Goal: Information Seeking & Learning: Check status

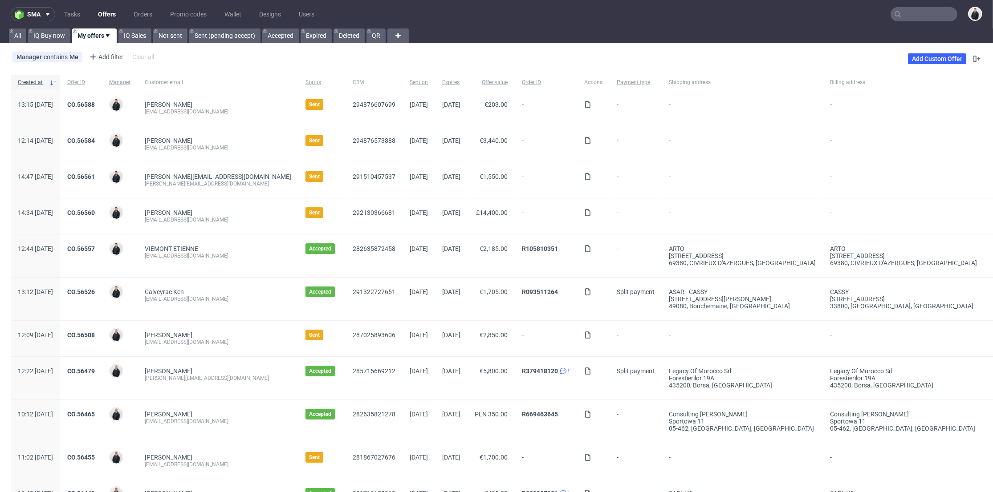
click at [903, 8] on input "text" at bounding box center [923, 14] width 67 height 14
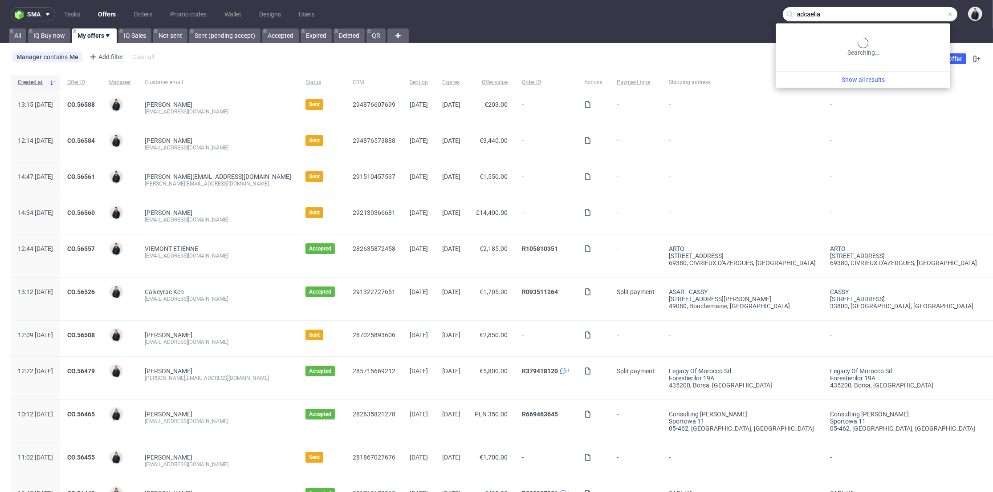
type input "adcaelia"
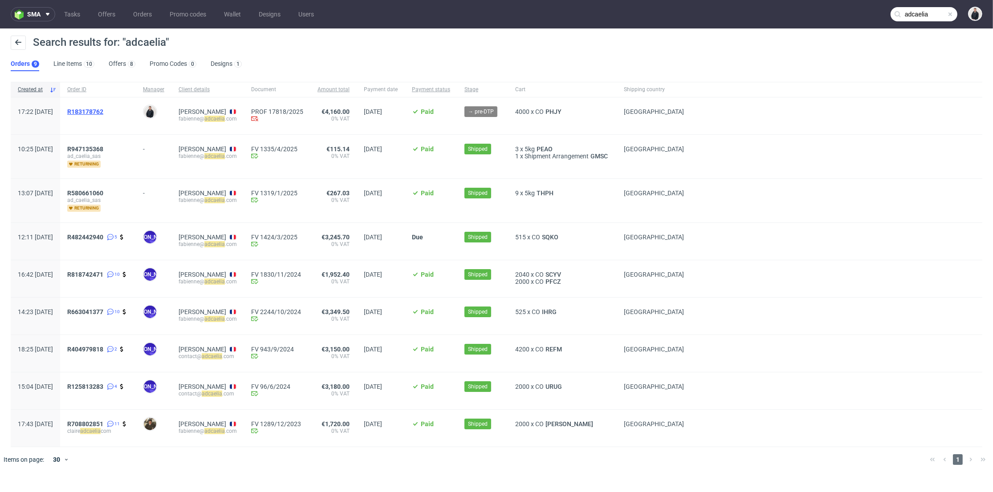
click at [103, 111] on span "R183178762" at bounding box center [85, 111] width 36 height 7
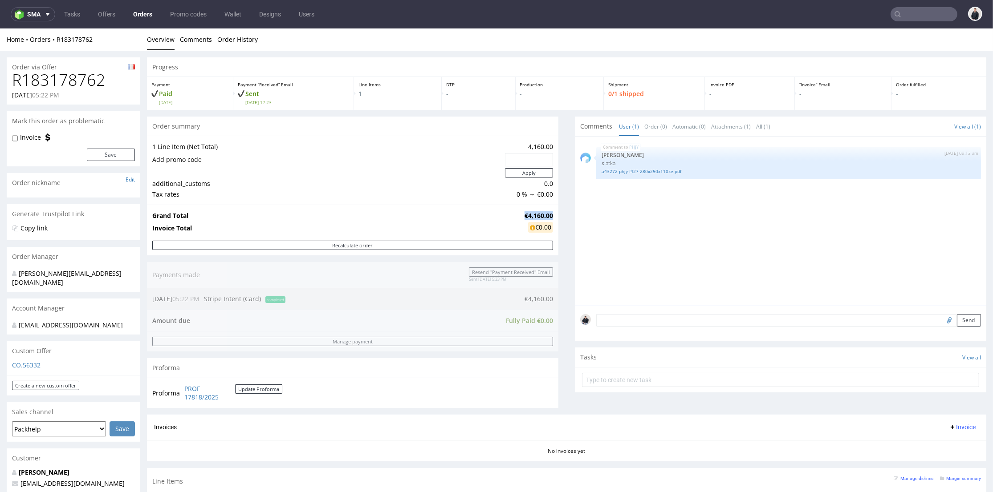
drag, startPoint x: 514, startPoint y: 213, endPoint x: 544, endPoint y: 215, distance: 30.4
click at [544, 215] on tr "Grand Total €4,160.00" at bounding box center [352, 216] width 401 height 11
copy tr "€4,160.00"
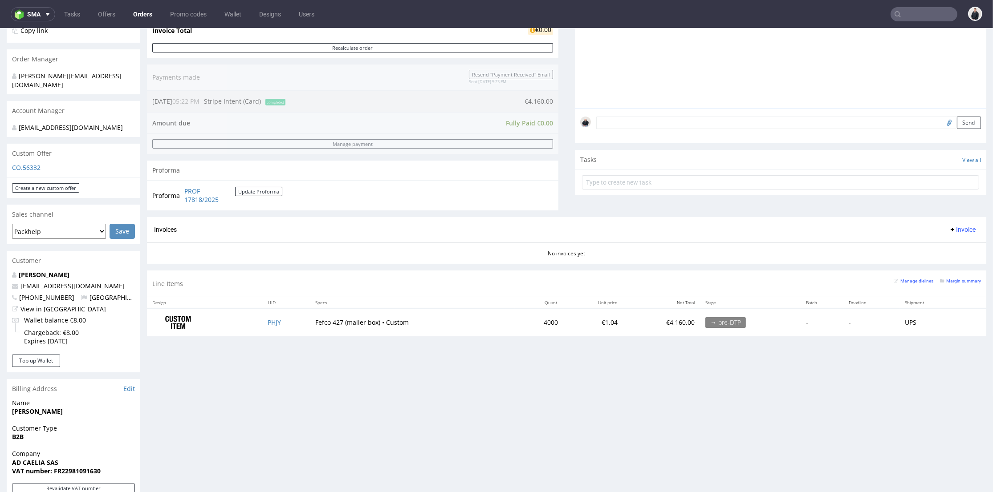
scroll to position [247, 0]
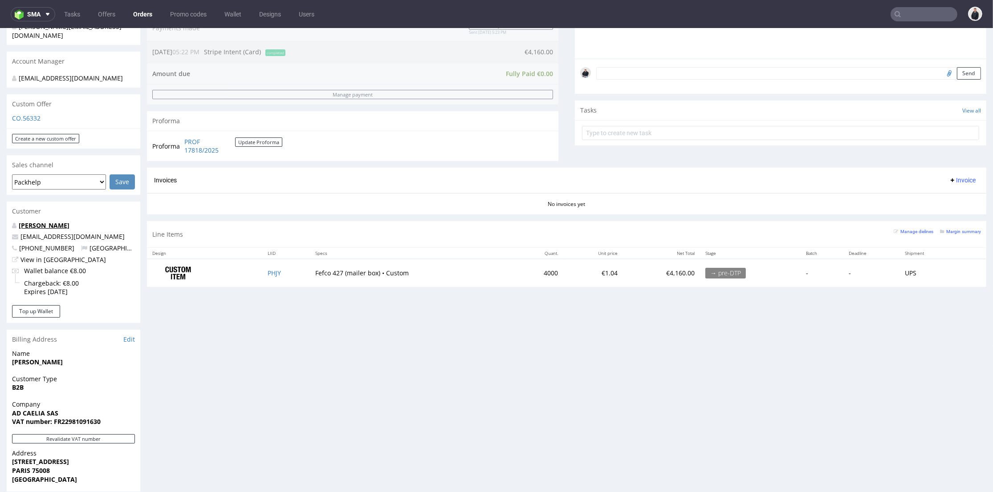
drag, startPoint x: 38, startPoint y: 211, endPoint x: 24, endPoint y: 217, distance: 14.6
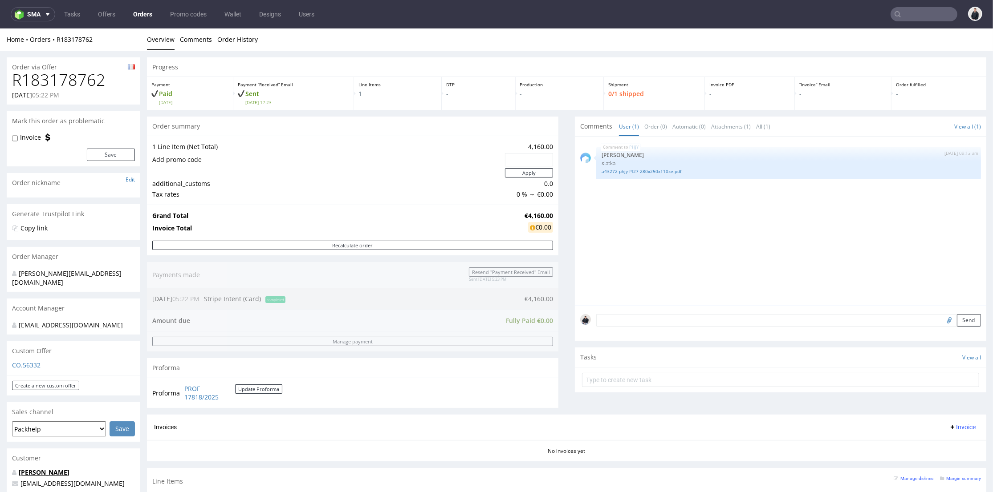
scroll to position [198, 0]
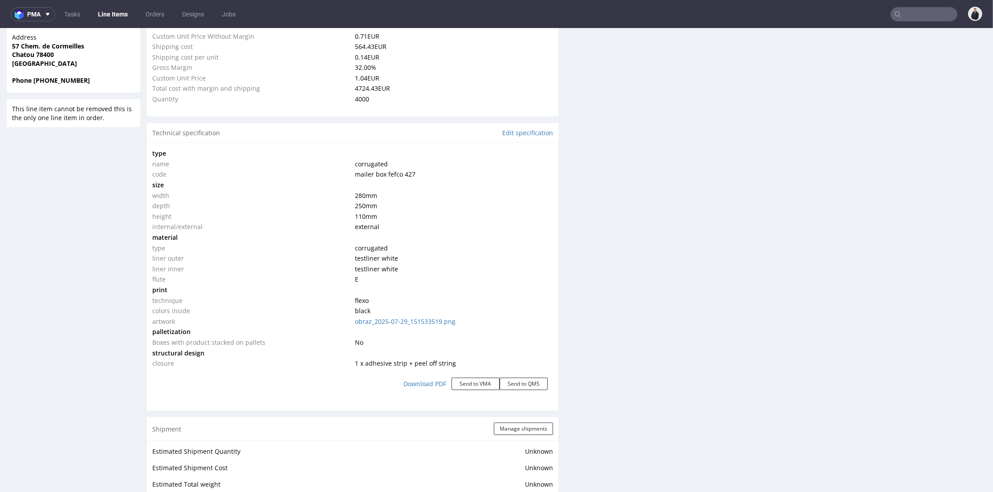
scroll to position [726, 0]
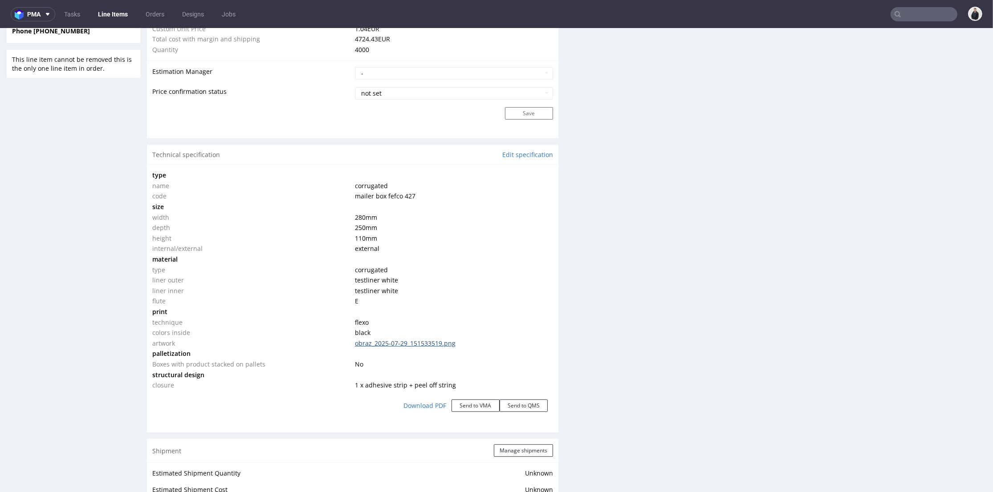
click link "obraz_2025-07-29_151533519.png"
click at [856, 20] on nav "pma Tasks Line Items Orders Designs Jobs" at bounding box center [496, 14] width 993 height 28
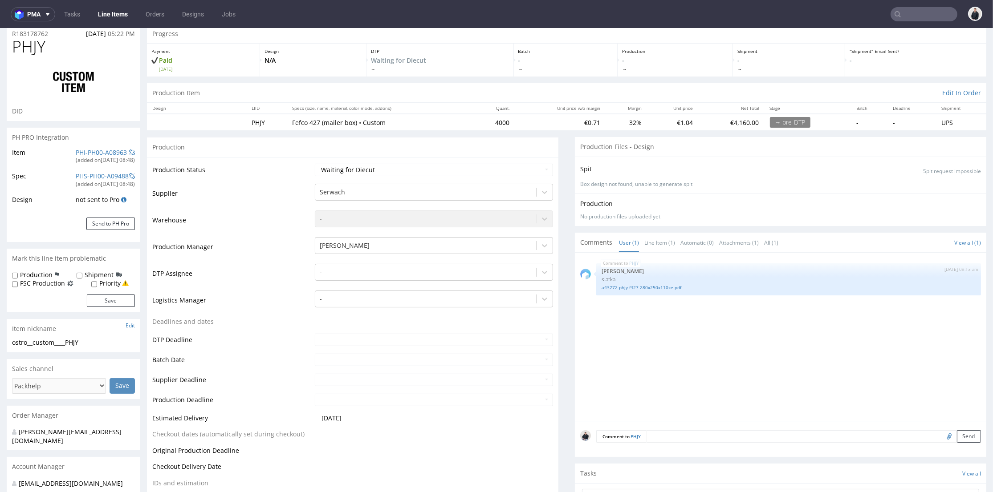
scroll to position [182, 0]
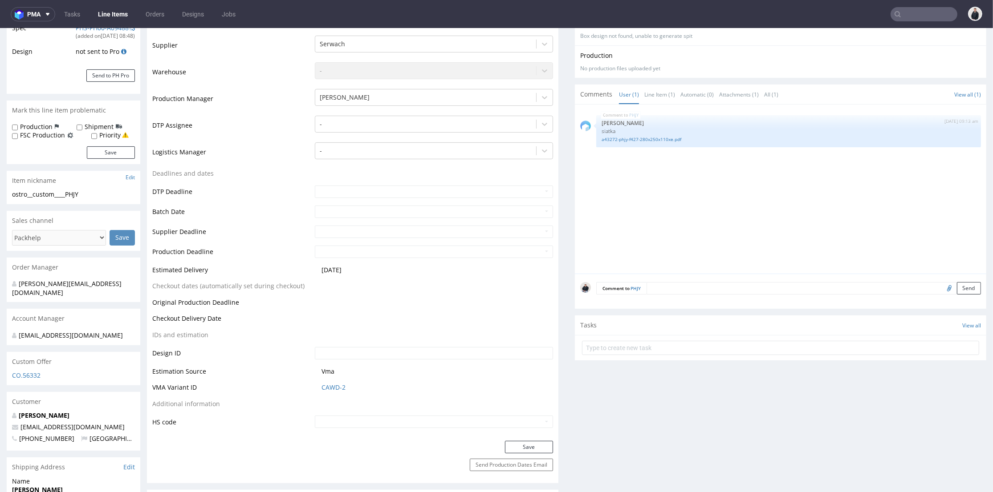
click at [941, 288] on input "file" at bounding box center [947, 288] width 12 height 12
type input "C:\fakepath\custom____SCYV__d0__oR818742471__outside (1).pdf"
click at [959, 288] on button "Send" at bounding box center [969, 288] width 24 height 12
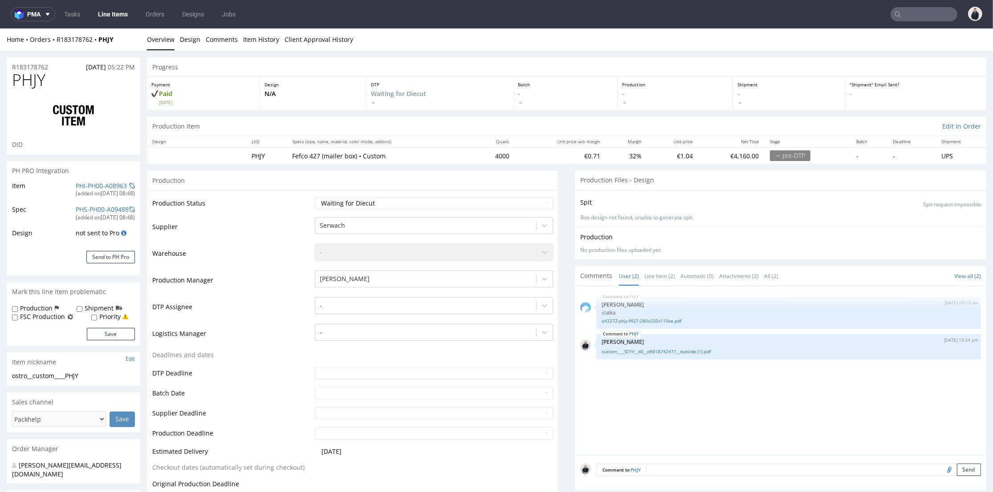
scroll to position [0, 0]
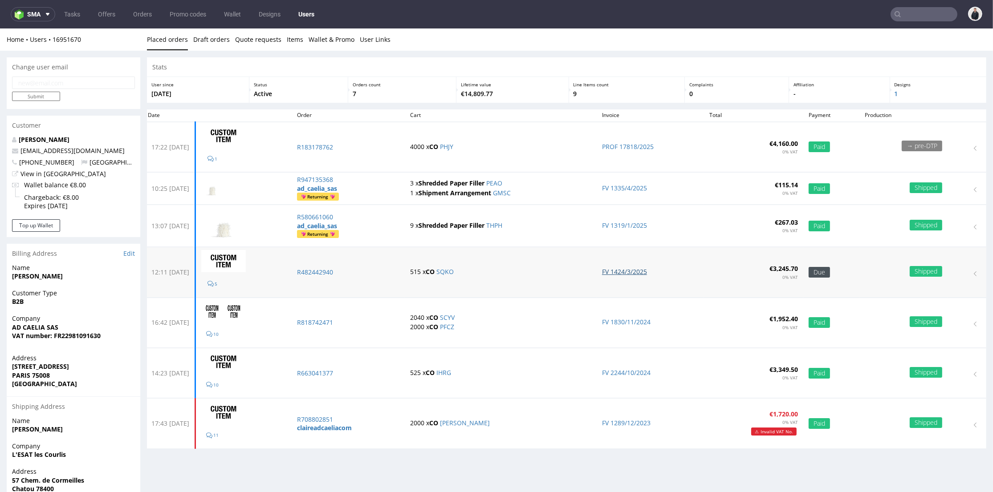
click at [642, 268] on link "FV 1424/3/2025" at bounding box center [624, 272] width 45 height 8
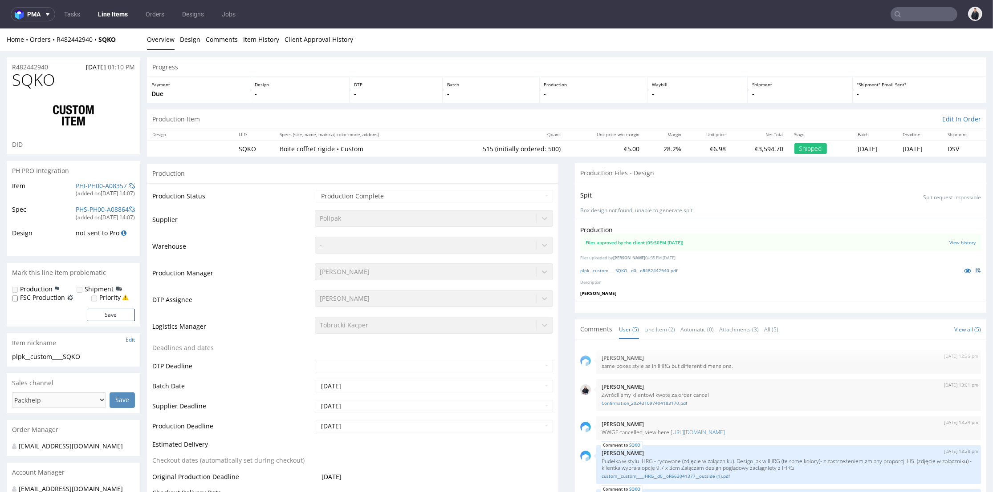
scroll to position [18, 0]
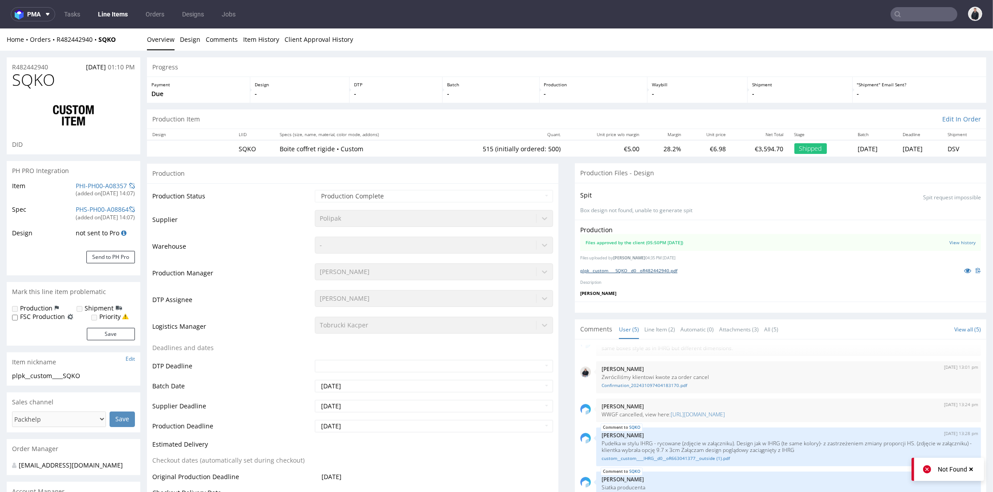
click at [613, 270] on link "plpk__custom____SQKO__d0__oR482442940.pdf" at bounding box center [628, 271] width 97 height 6
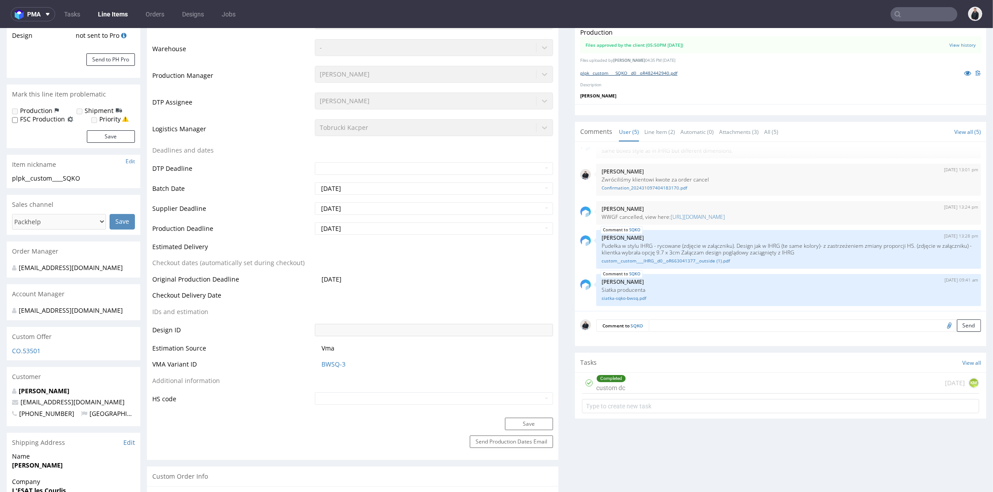
scroll to position [99, 0]
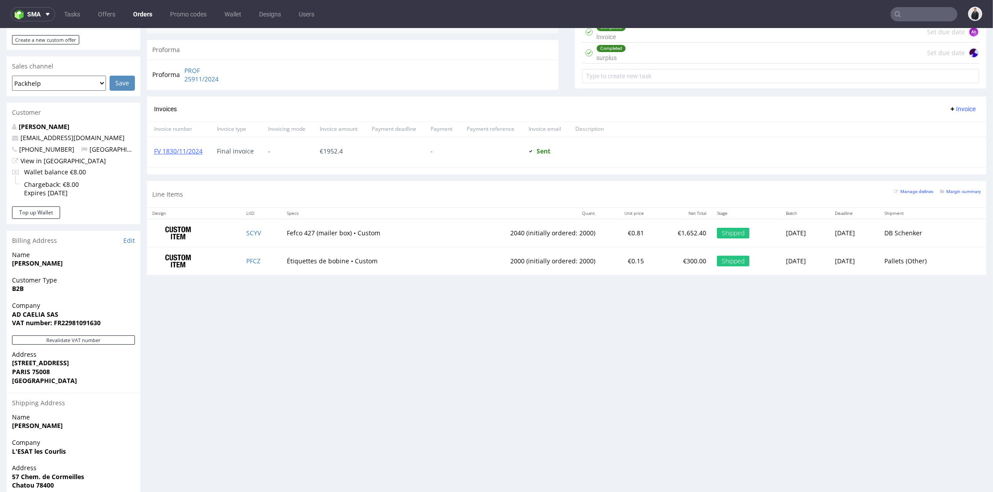
scroll to position [296, 0]
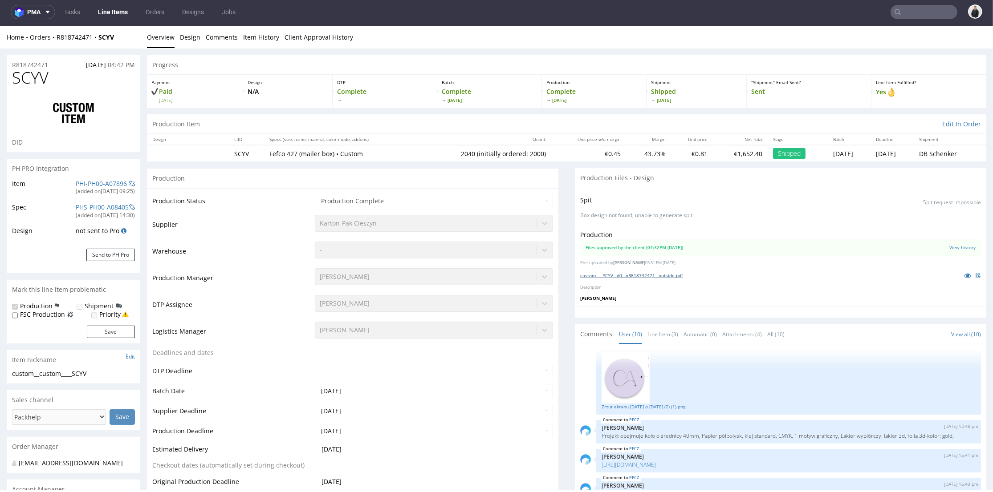
click at [651, 273] on link "custom____SCYV__d0__oR818742471__outside.pdf" at bounding box center [631, 275] width 102 height 6
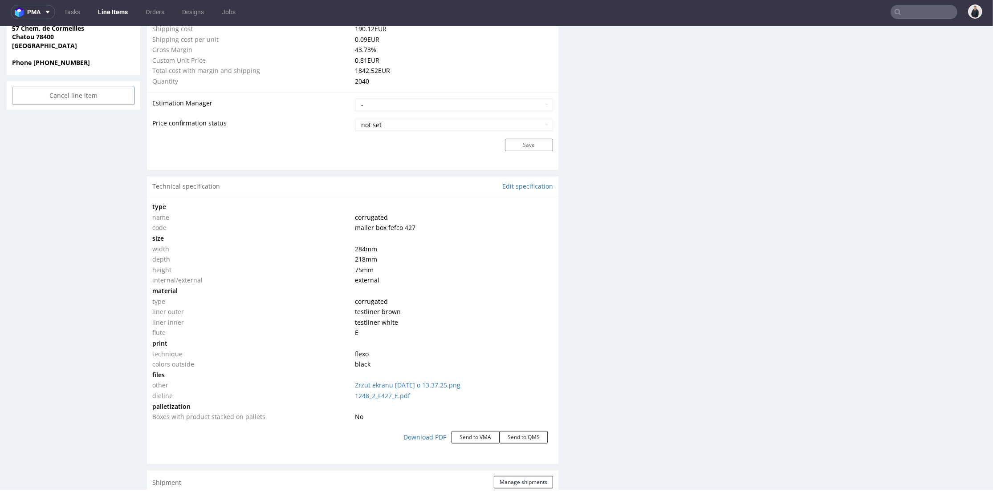
scroll to position [742, 0]
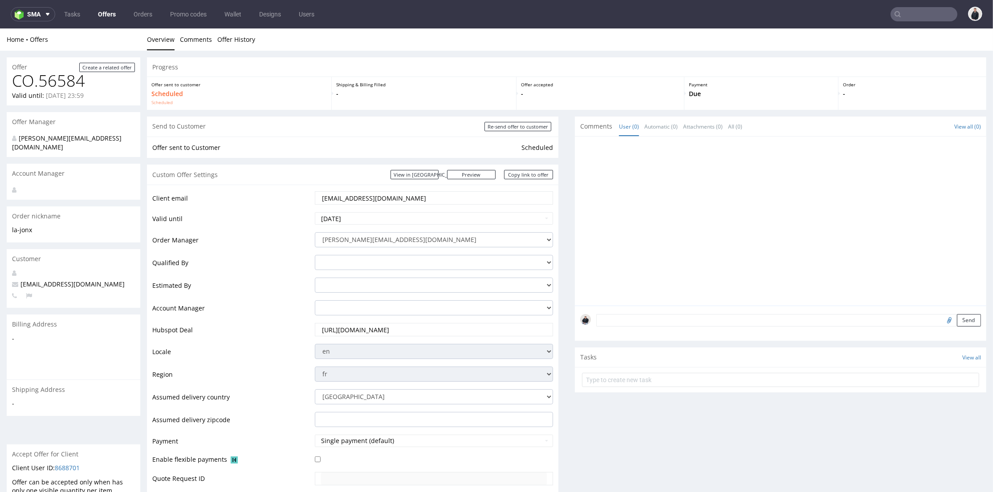
scroll to position [3, 0]
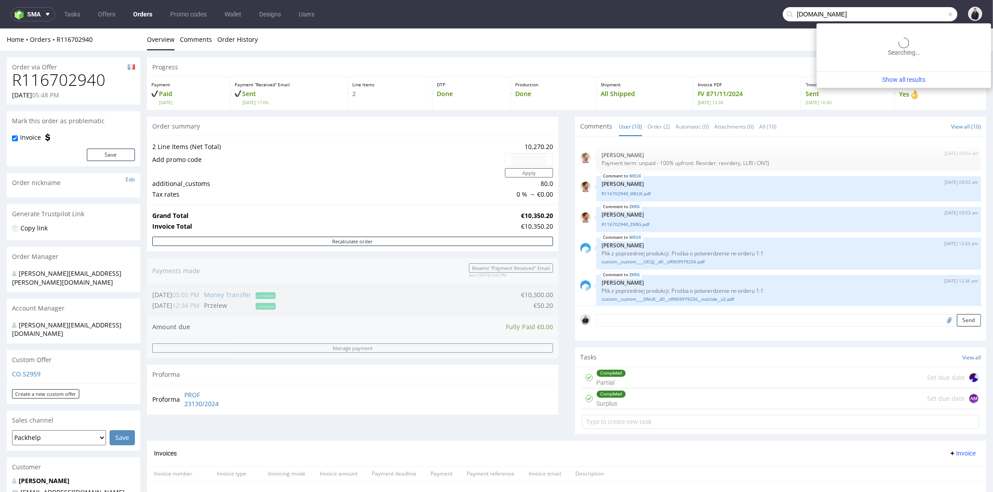
type input "grainecreative.com"
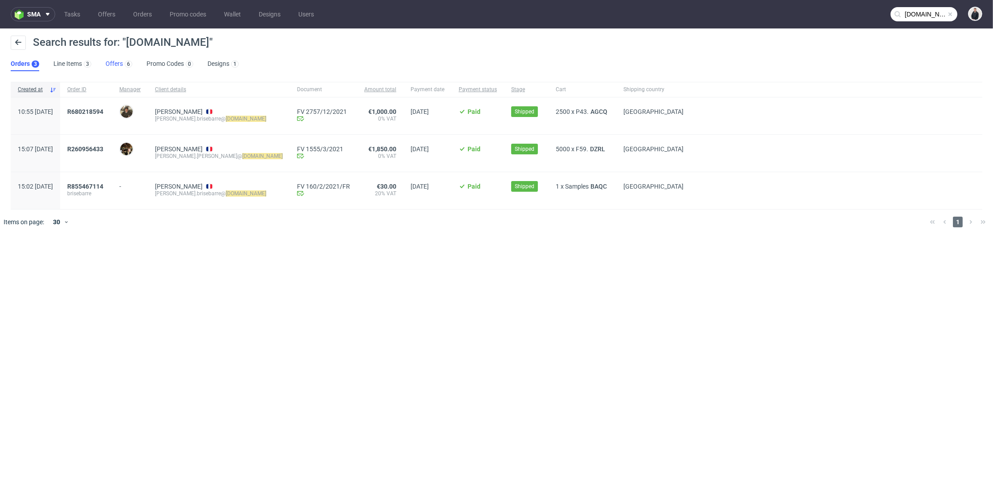
click at [110, 67] on link "Offers 6" at bounding box center [118, 64] width 27 height 14
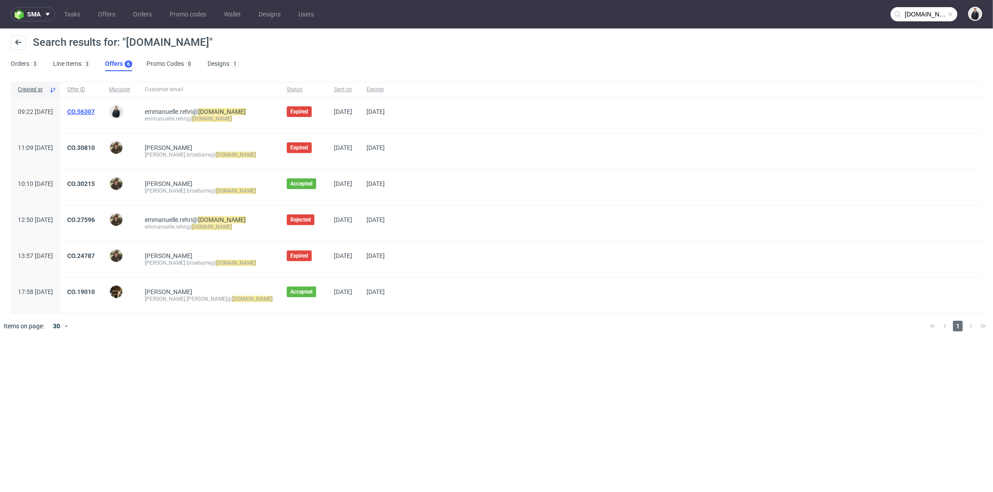
click at [95, 112] on link "CO.56307" at bounding box center [81, 111] width 28 height 7
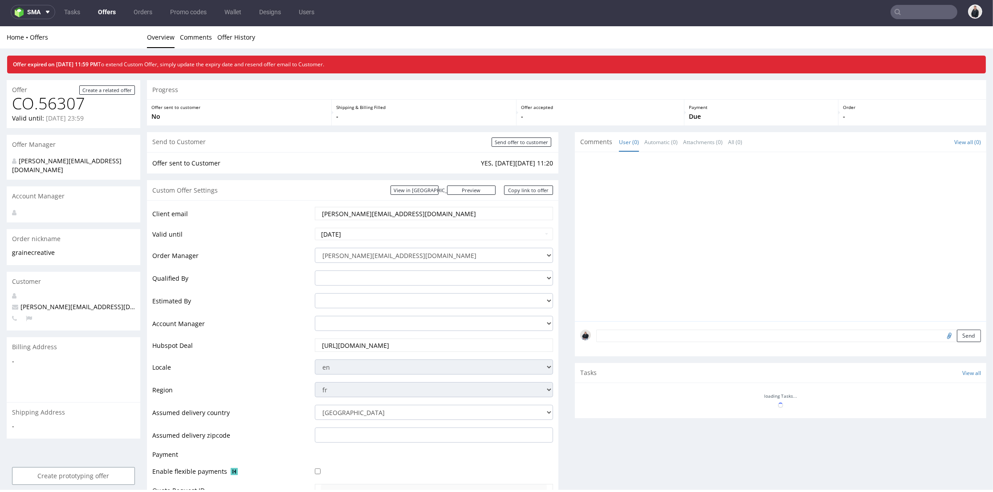
scroll to position [288, 0]
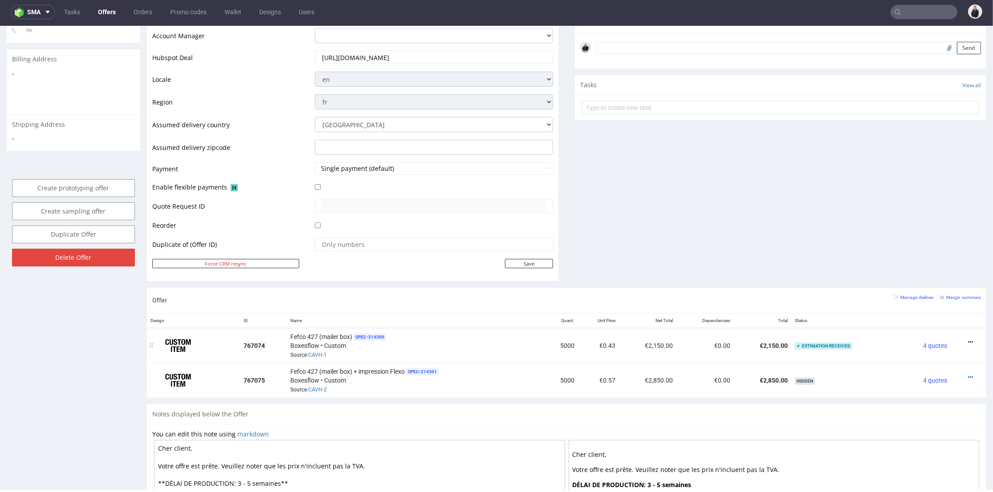
click at [968, 341] on icon at bounding box center [970, 342] width 5 height 6
click at [918, 324] on span "View cost details" at bounding box center [932, 324] width 67 height 9
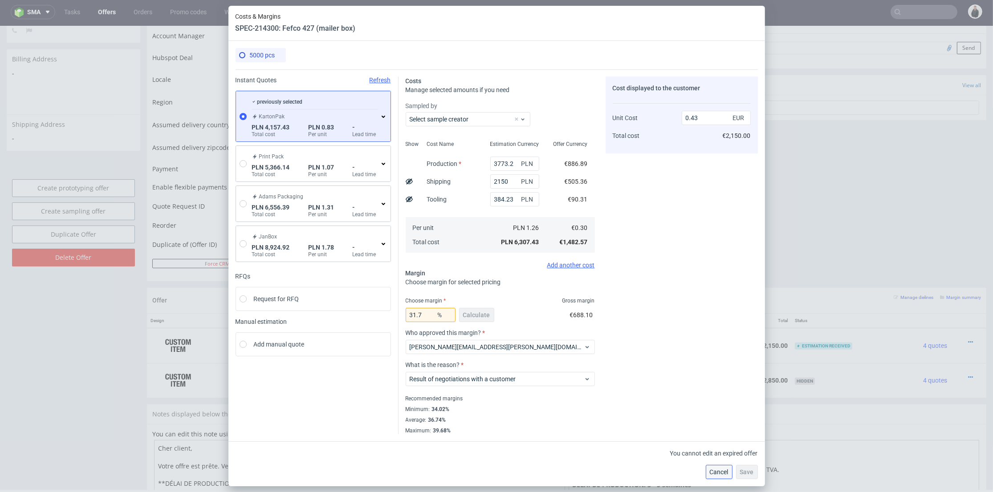
click at [712, 475] on span "Cancel" at bounding box center [719, 472] width 19 height 6
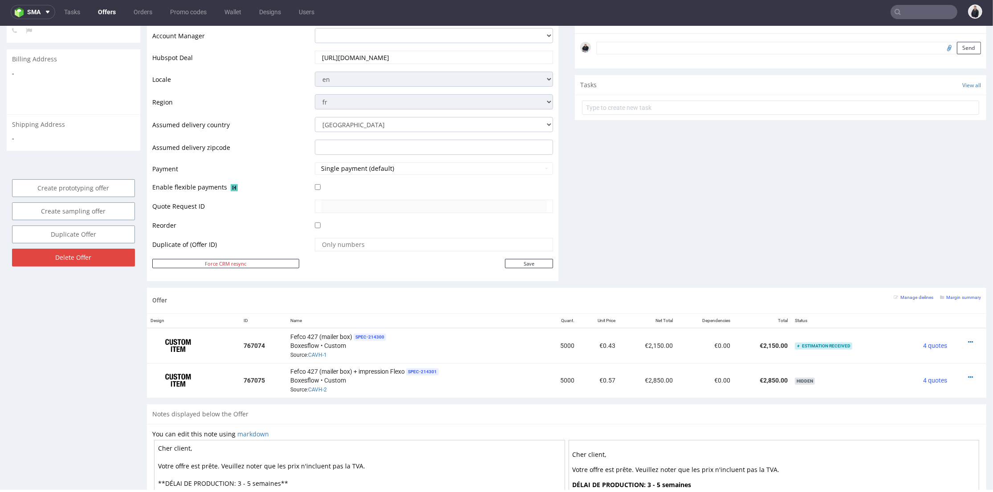
click at [687, 234] on div "Comments User (0) Automatic (0) Attachments (0) All (0) View all (0) Send Tasks…" at bounding box center [780, 66] width 411 height 444
